Goal: Find specific page/section

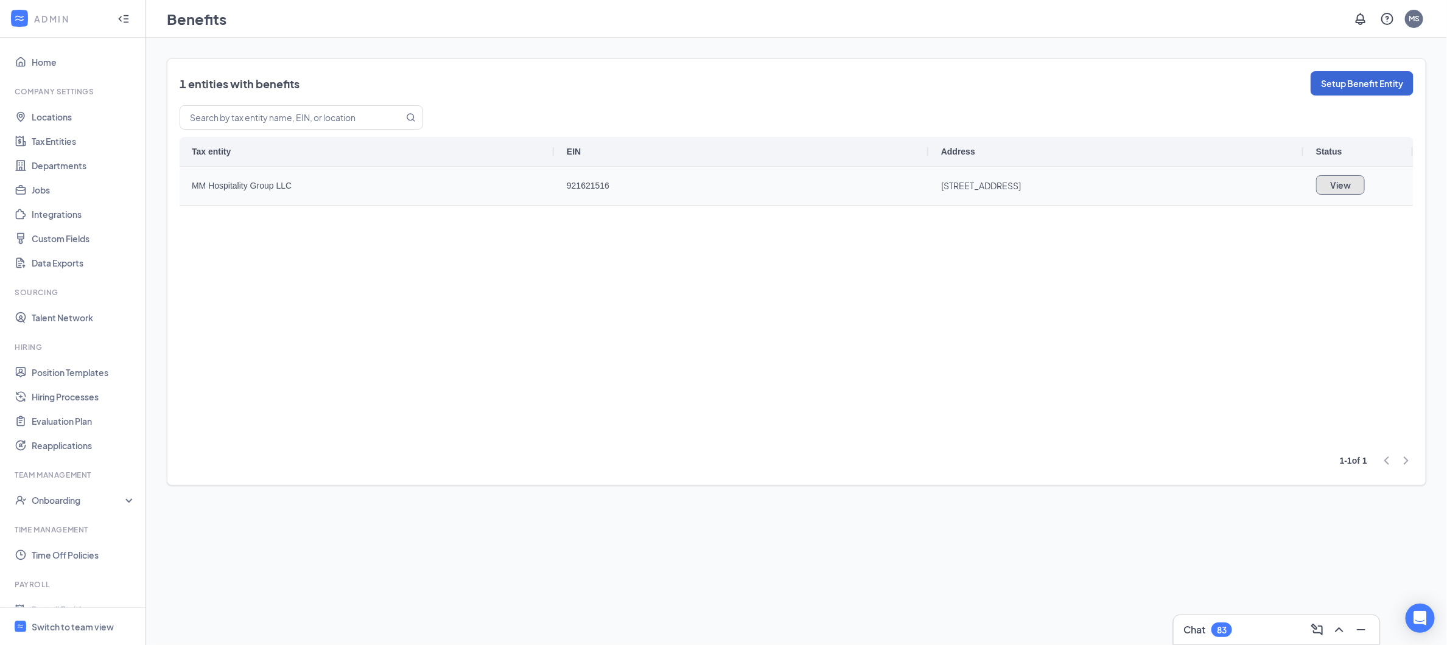
click at [1343, 186] on button "View" at bounding box center [1341, 184] width 49 height 19
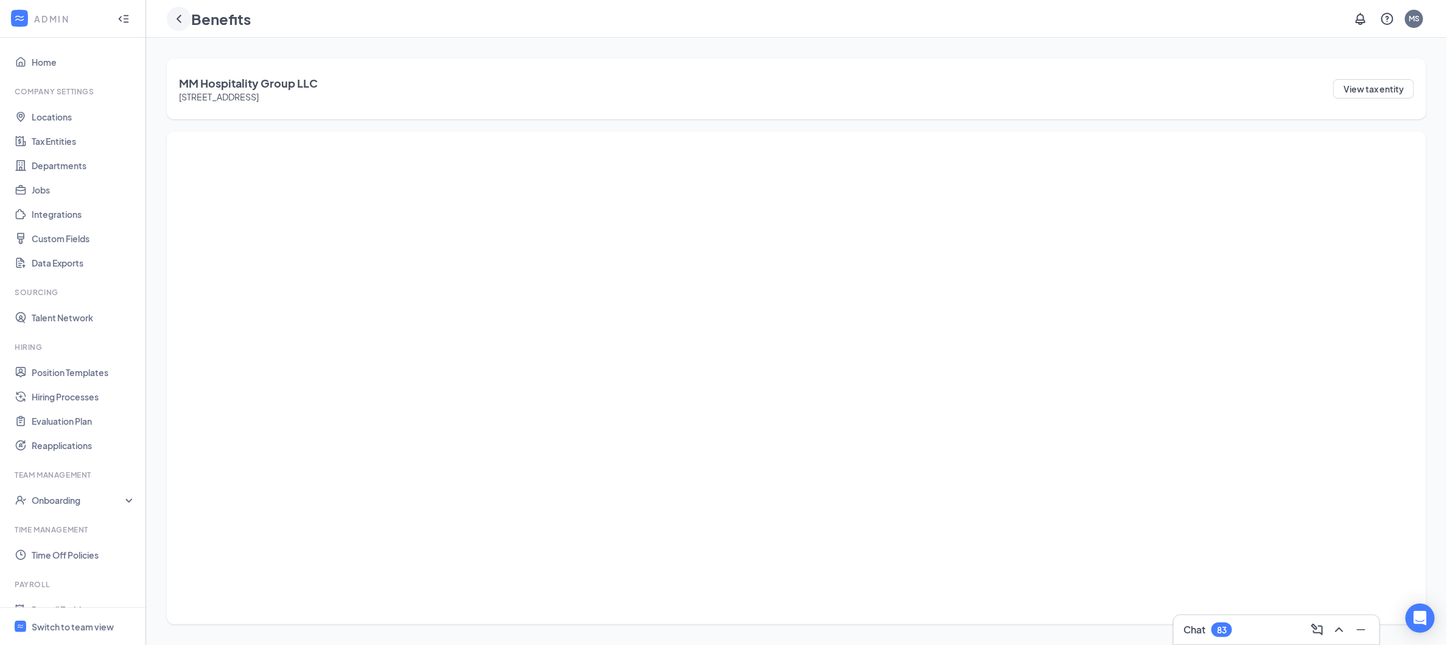
click at [180, 23] on icon "ChevronLeft" at bounding box center [179, 19] width 15 height 15
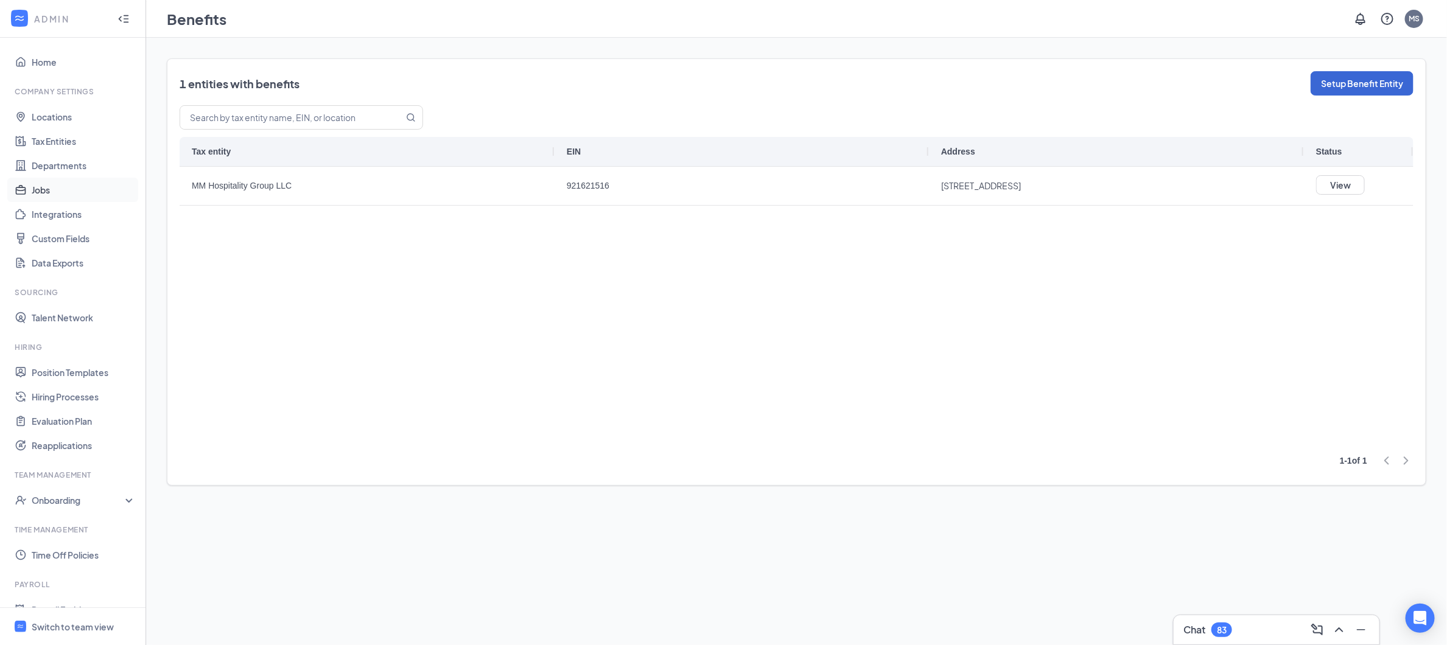
click at [96, 197] on link "Jobs" at bounding box center [84, 190] width 104 height 24
